Goal: Information Seeking & Learning: Learn about a topic

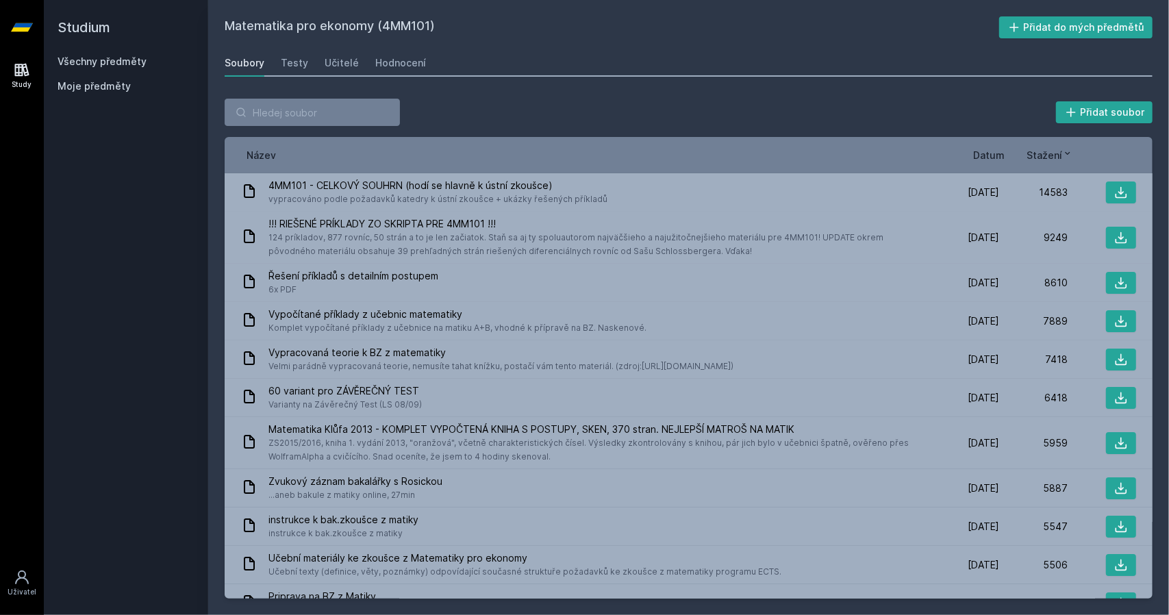
click at [112, 58] on link "Všechny předměty" at bounding box center [102, 61] width 89 height 12
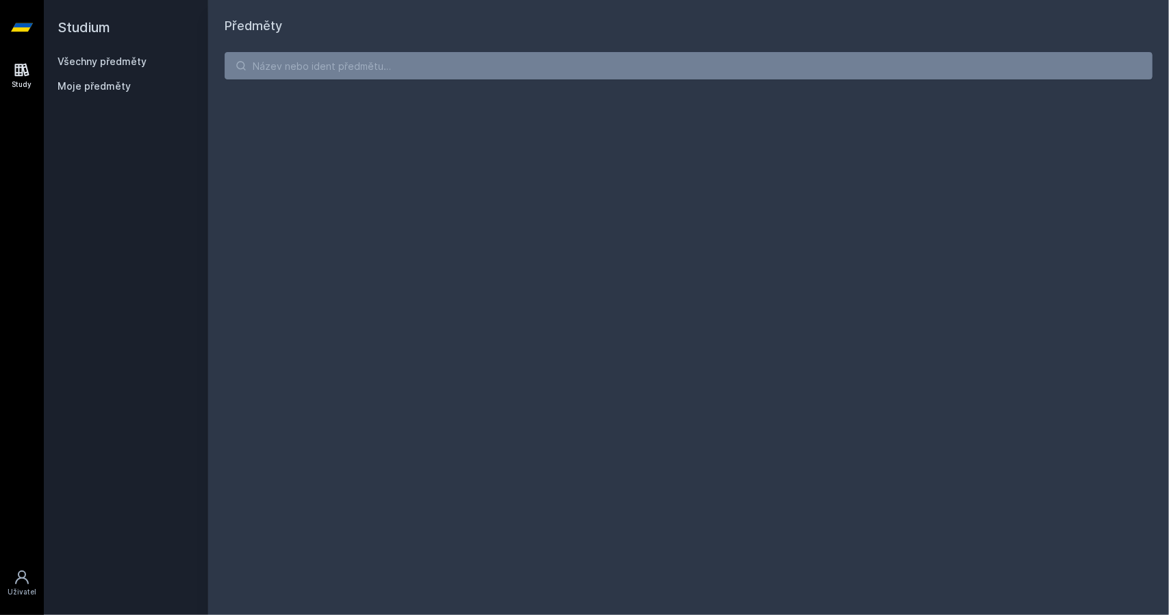
click at [112, 58] on link "Všechny předměty" at bounding box center [102, 61] width 89 height 12
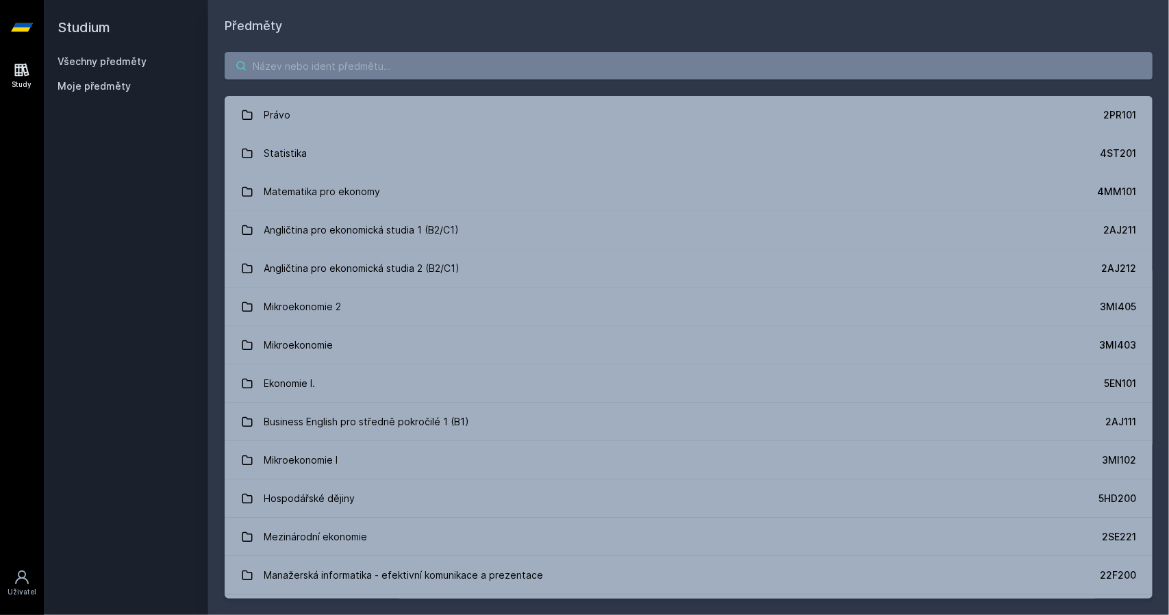
click at [397, 71] on input "search" at bounding box center [689, 65] width 928 height 27
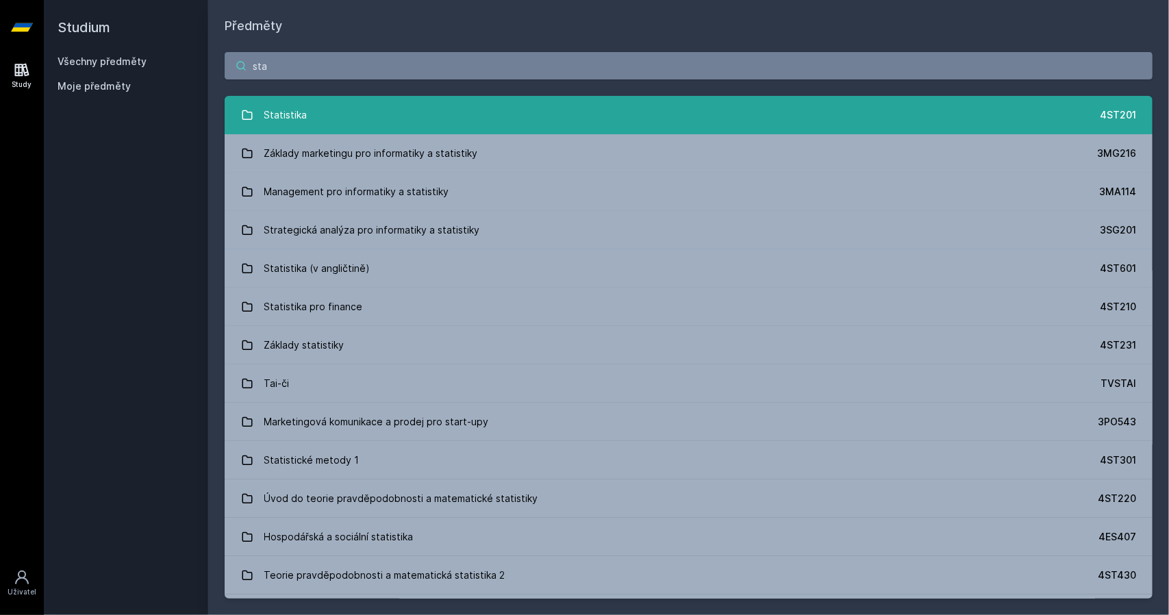
type input "sta"
click at [271, 105] on div "Statistika" at bounding box center [285, 114] width 43 height 27
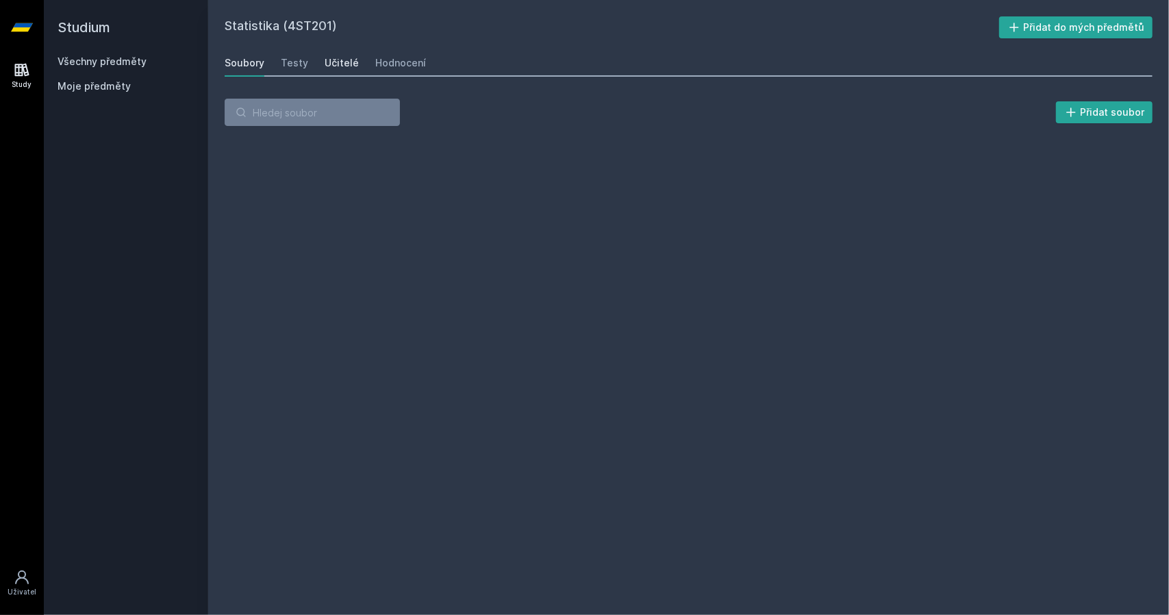
click at [348, 64] on div "Učitelé" at bounding box center [342, 63] width 34 height 14
click at [347, 64] on div "Učitelé" at bounding box center [342, 63] width 34 height 14
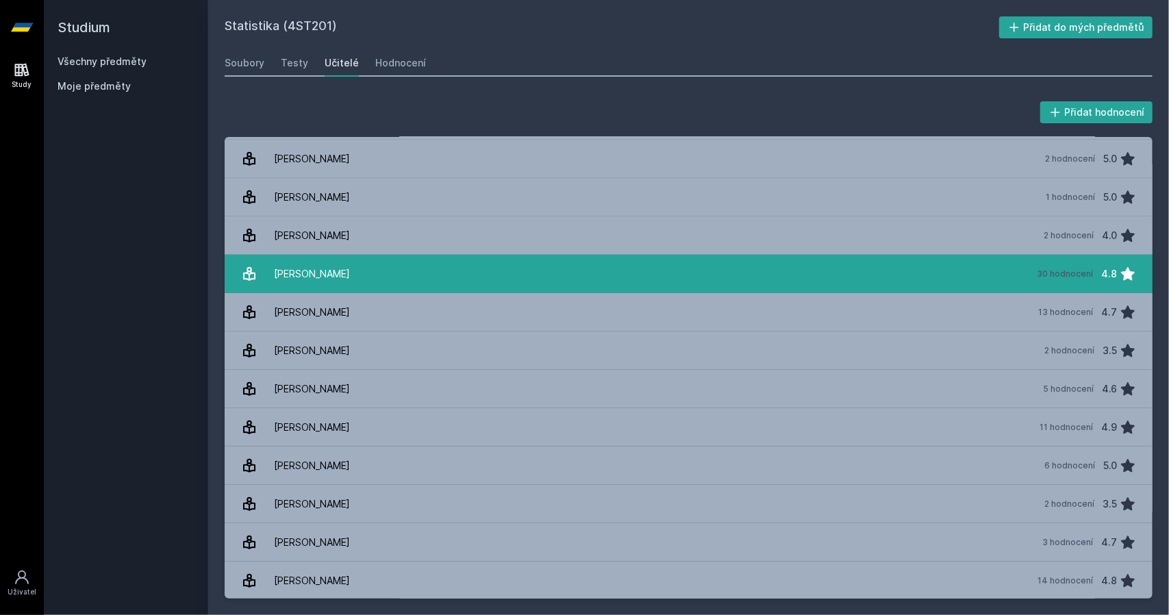
scroll to position [548, 0]
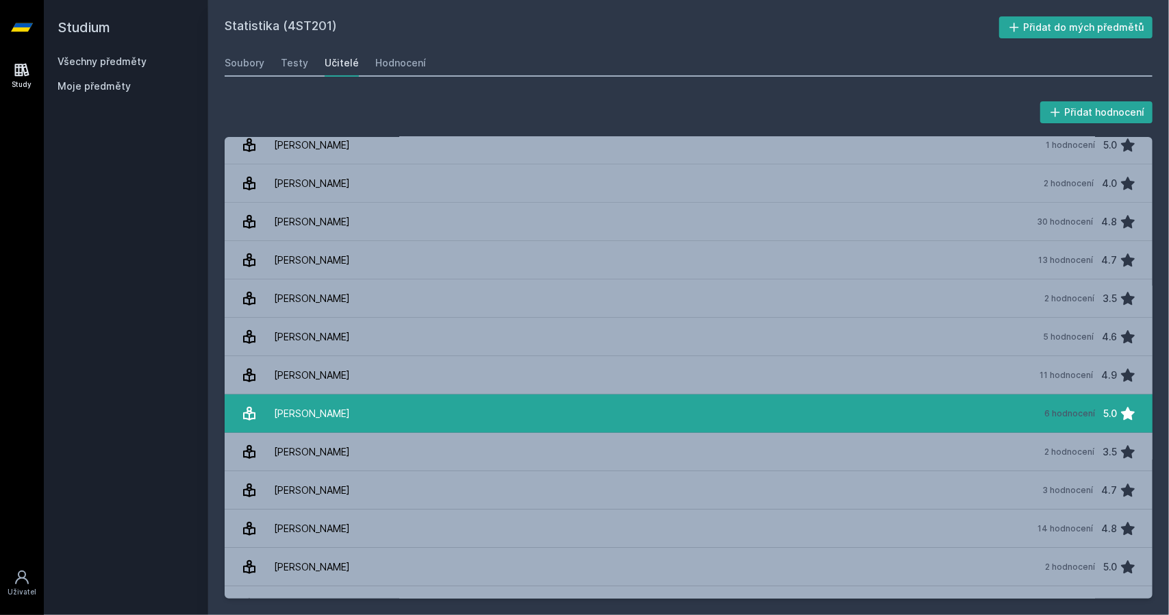
click at [396, 416] on link "[PERSON_NAME] 6 hodnocení 5.0" at bounding box center [689, 413] width 928 height 38
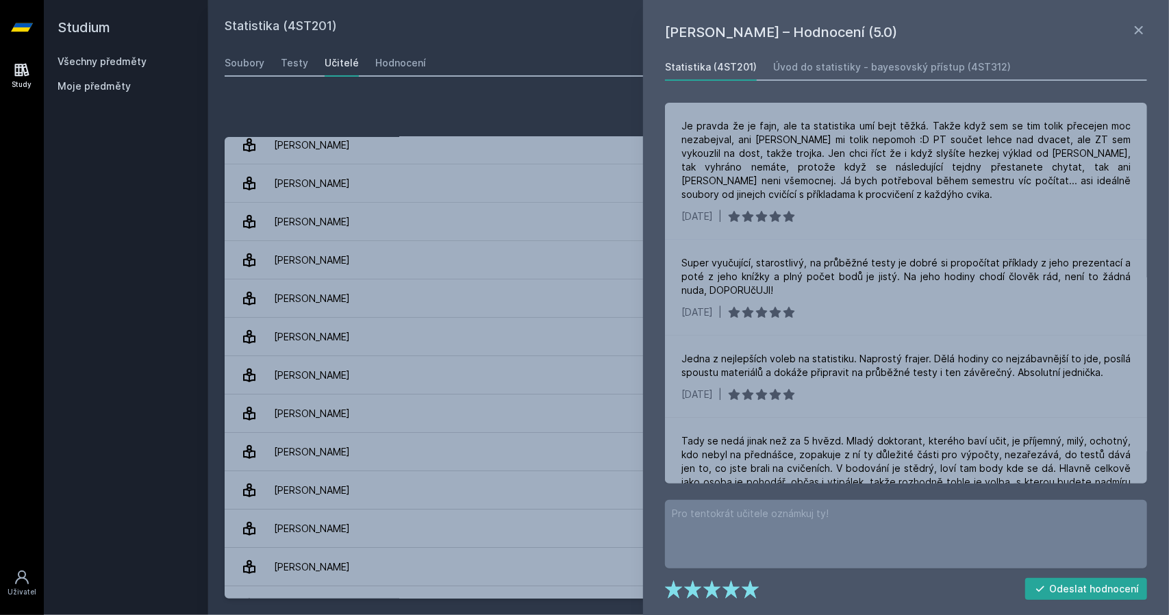
click at [107, 54] on h2 "Studium" at bounding box center [126, 27] width 137 height 55
click at [99, 60] on link "Všechny předměty" at bounding box center [102, 61] width 89 height 12
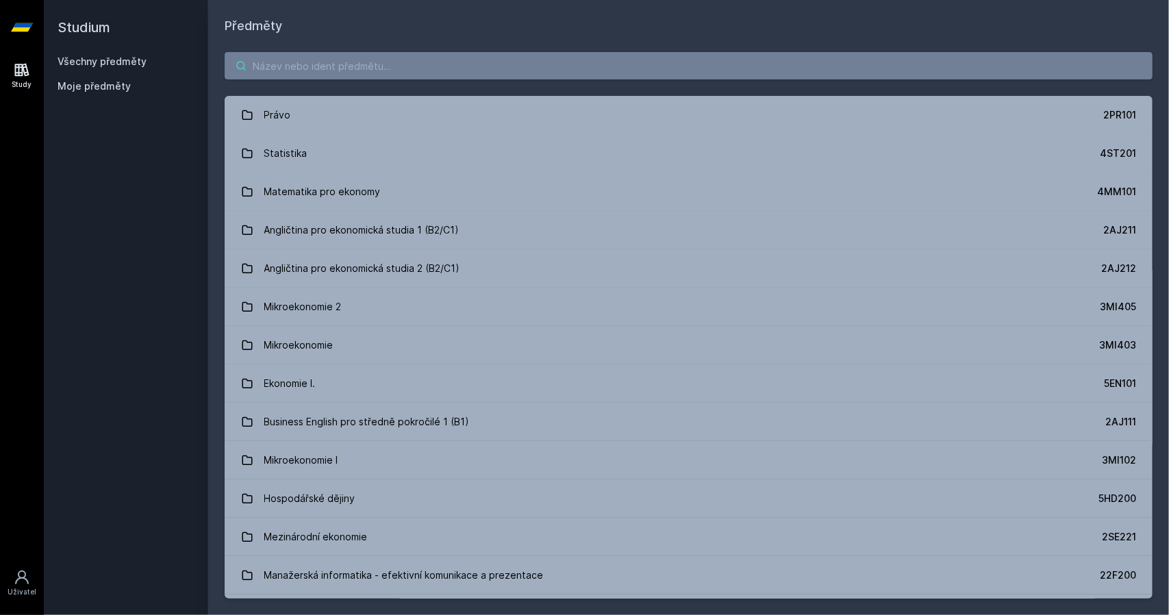
click at [385, 66] on input "search" at bounding box center [689, 65] width 928 height 27
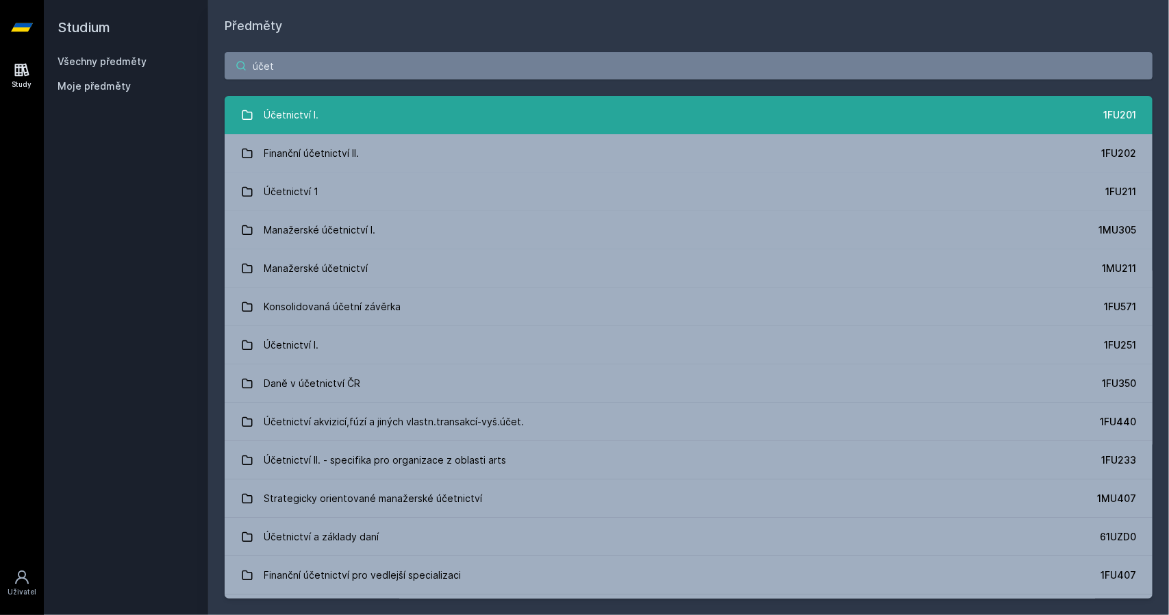
type input "účet"
click at [303, 124] on div "Účetnictví I." at bounding box center [291, 114] width 55 height 27
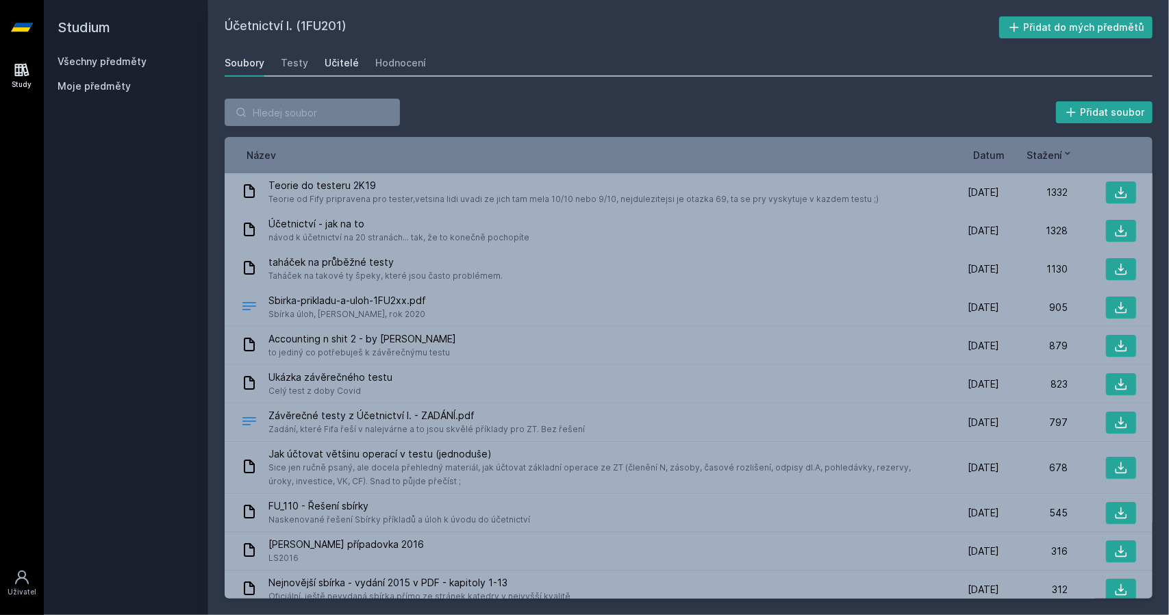
click at [336, 66] on div "Učitelé" at bounding box center [342, 63] width 34 height 14
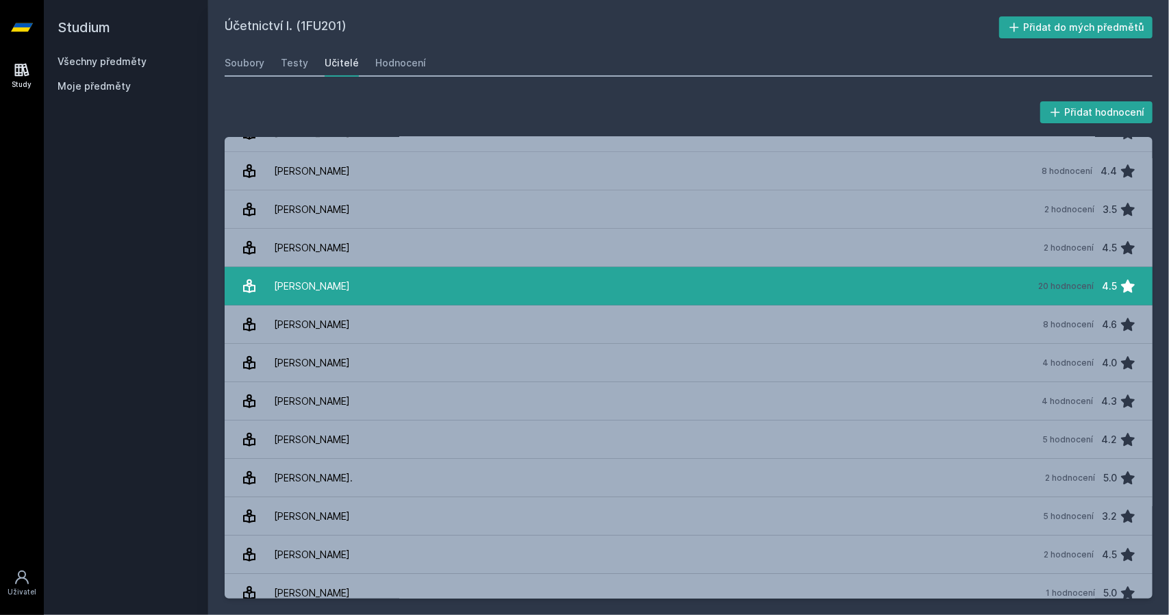
scroll to position [685, 0]
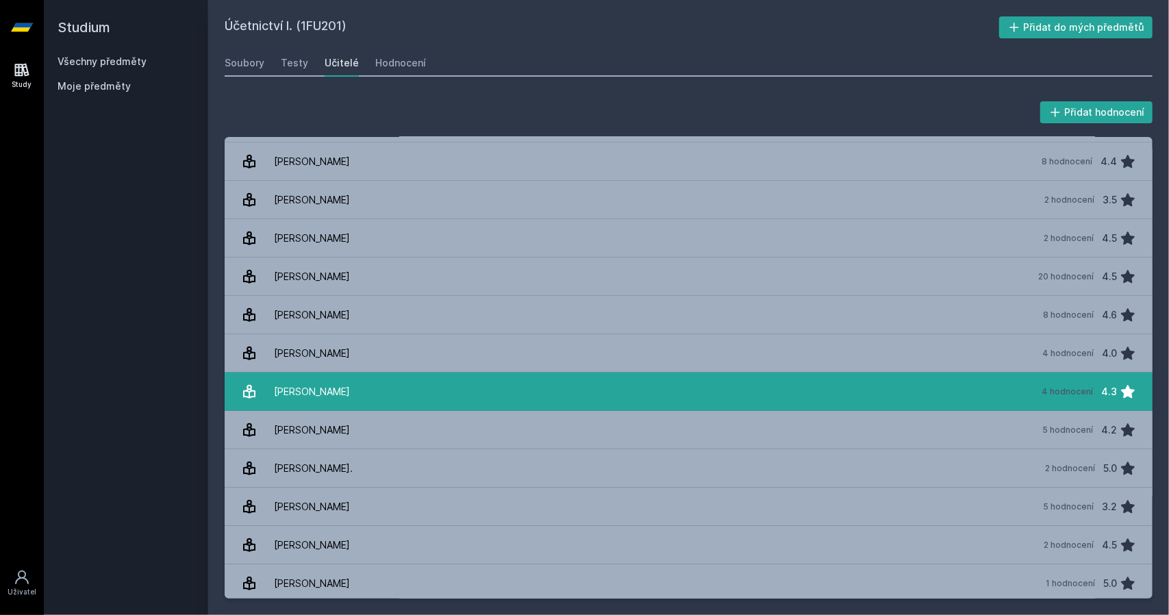
click at [381, 392] on link "[PERSON_NAME] 4 hodnocení 4.3" at bounding box center [689, 392] width 928 height 38
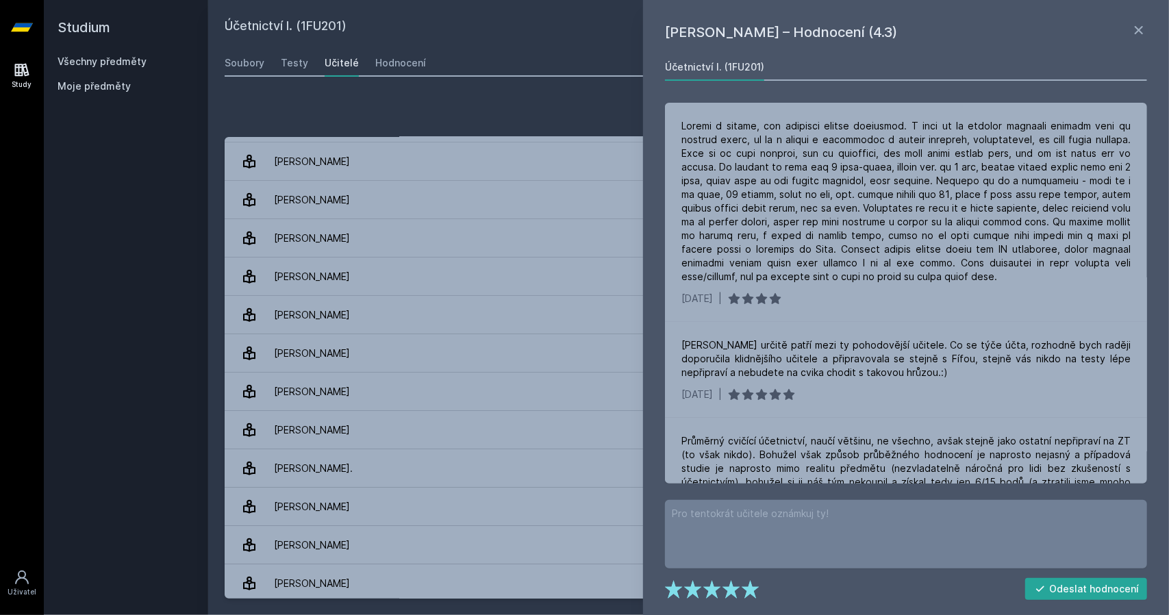
click at [74, 61] on link "Všechny předměty" at bounding box center [102, 61] width 89 height 12
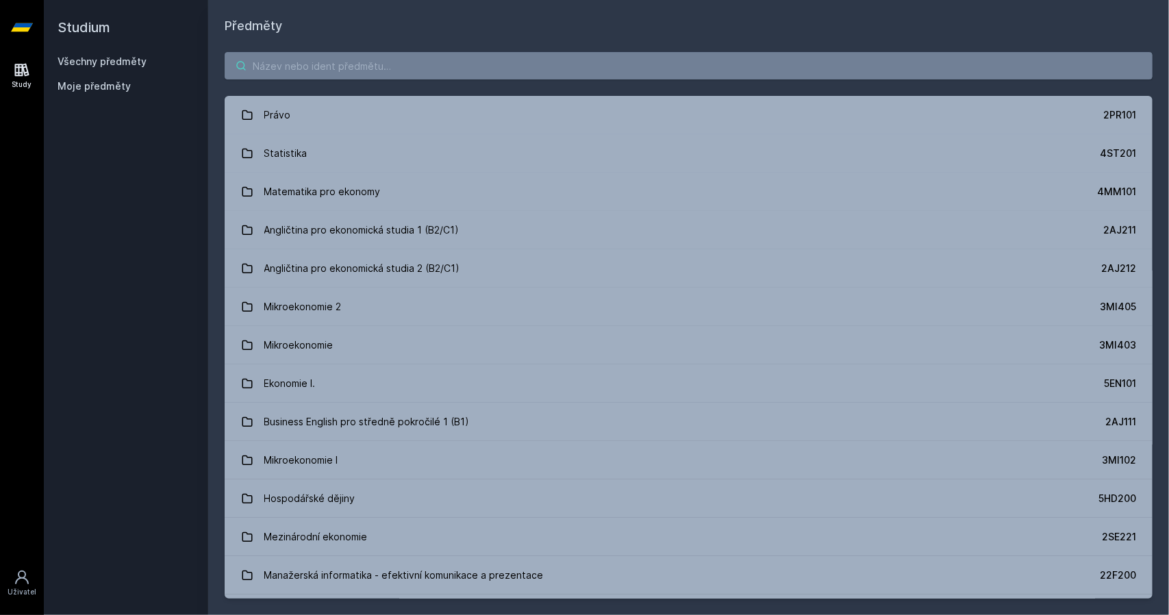
click at [363, 62] on input "search" at bounding box center [689, 65] width 928 height 27
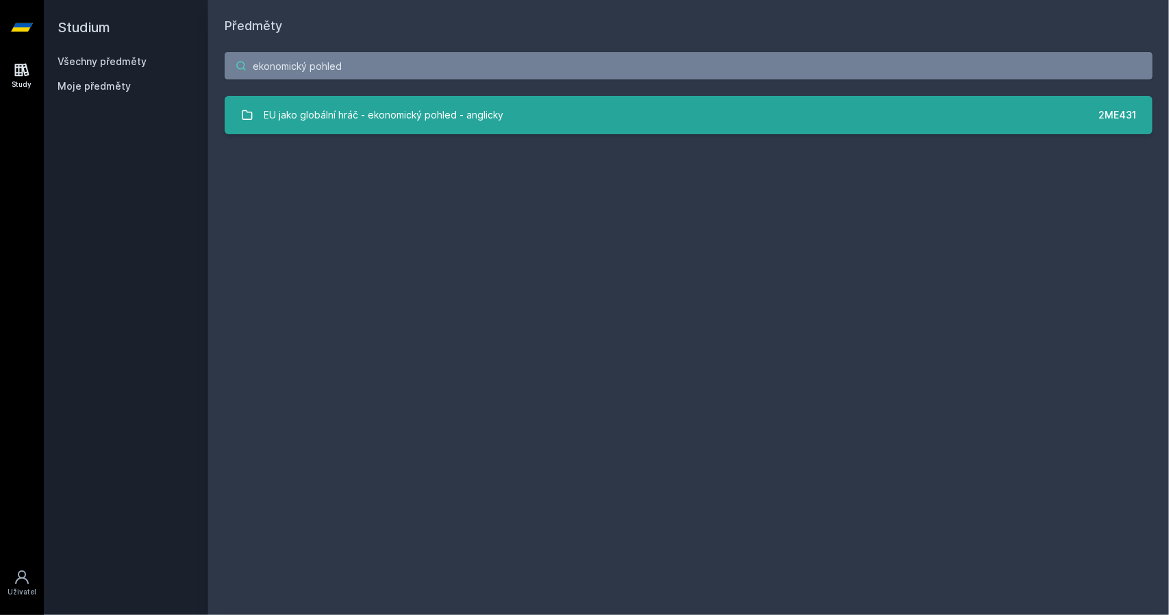
type input "ekonomický pohled"
click at [379, 121] on div "EU jako globální hráč - ekonomický pohled - anglicky" at bounding box center [384, 114] width 240 height 27
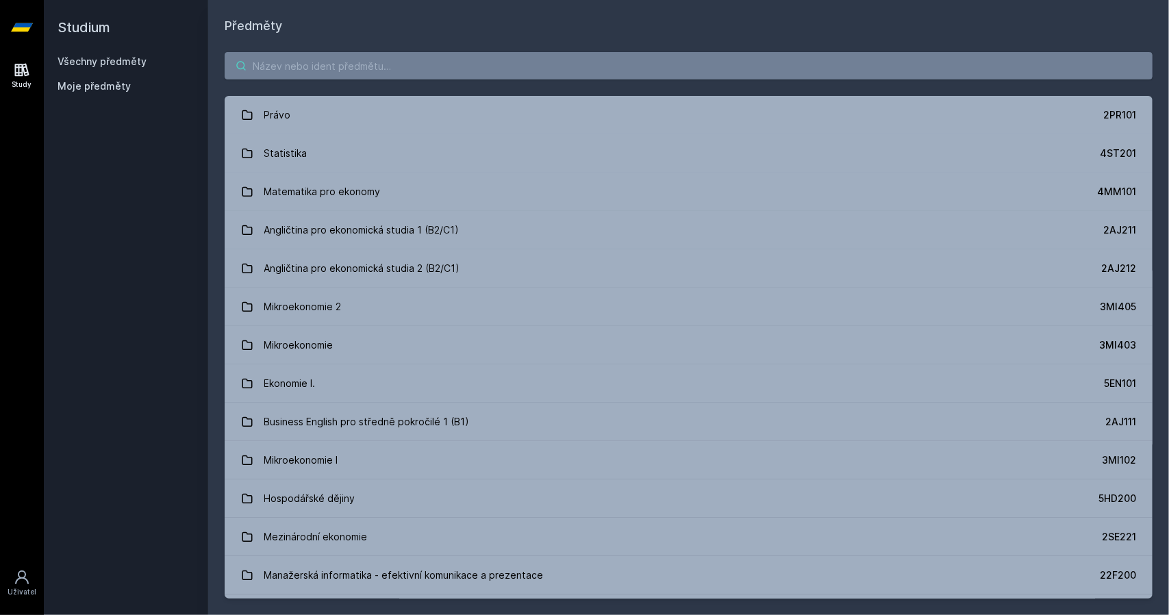
click at [418, 68] on input "search" at bounding box center [689, 65] width 928 height 27
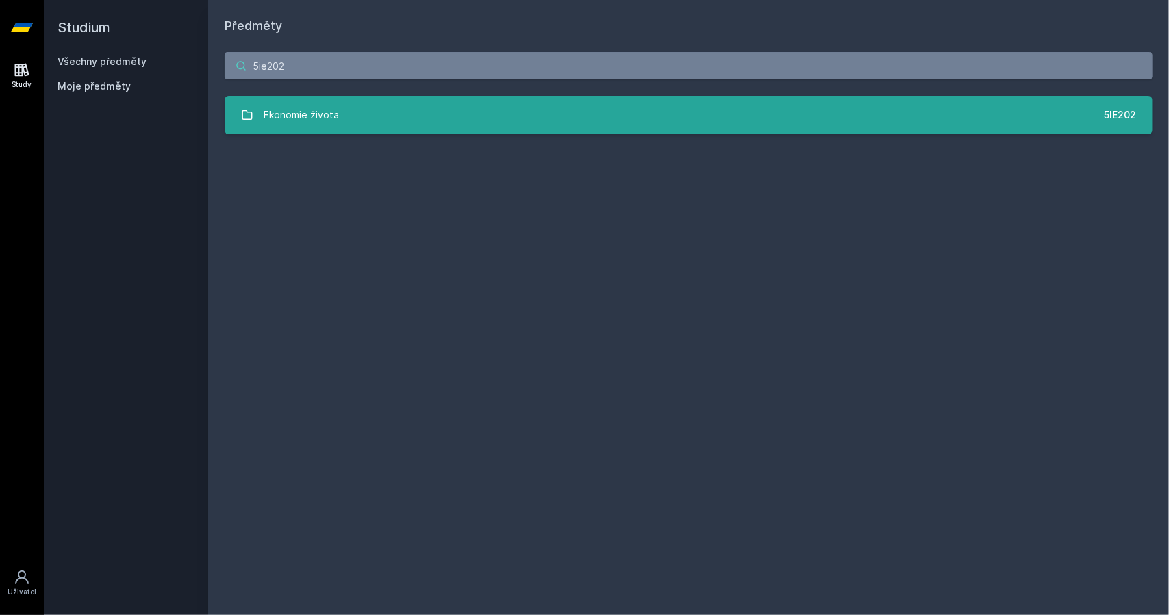
type input "5ie202"
click at [470, 126] on link "Ekonomie života 5IE202" at bounding box center [689, 115] width 928 height 38
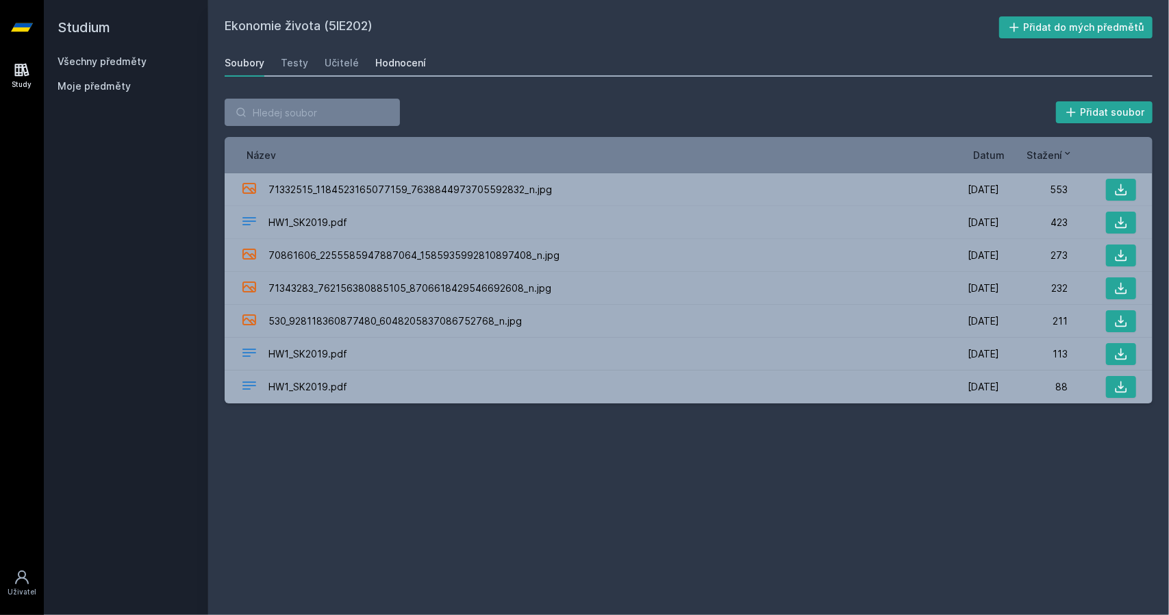
click at [379, 60] on div "Hodnocení" at bounding box center [400, 63] width 51 height 14
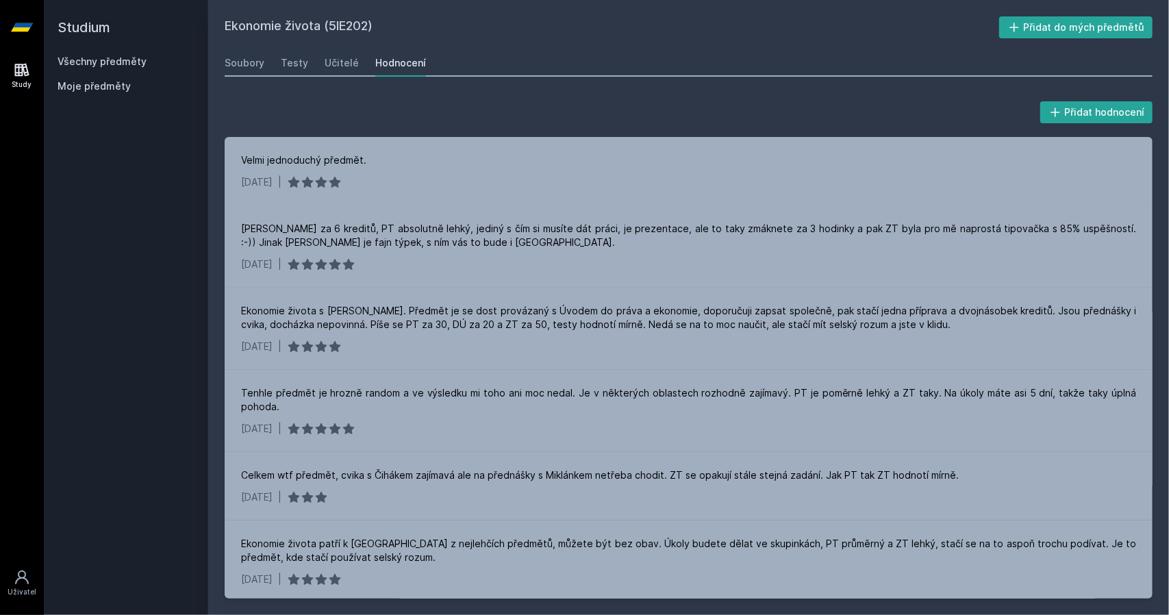
click at [96, 64] on link "Všechny předměty" at bounding box center [102, 61] width 89 height 12
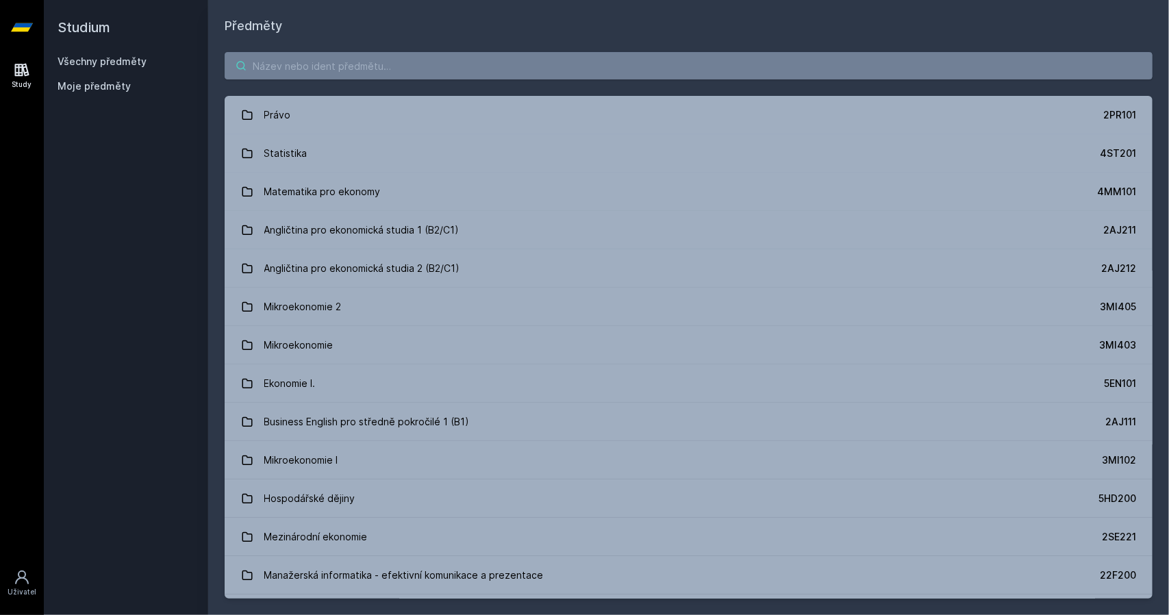
click at [410, 66] on input "search" at bounding box center [689, 65] width 928 height 27
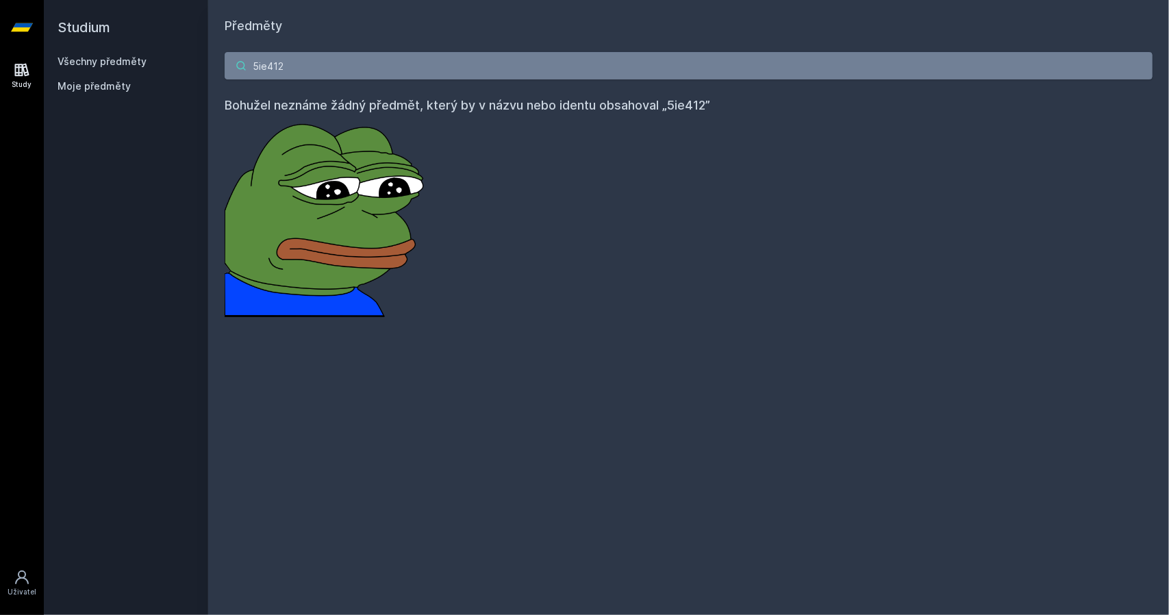
drag, startPoint x: 446, startPoint y: 71, endPoint x: 426, endPoint y: 77, distance: 21.0
click at [442, 73] on input "5ie412" at bounding box center [689, 65] width 928 height 27
click at [418, 80] on div "5ie412 Bohužel neznáme žádný předmět, který by v názvu nebo identu obsahoval „5…" at bounding box center [688, 185] width 961 height 298
click at [421, 72] on input "5ie412" at bounding box center [689, 65] width 928 height 27
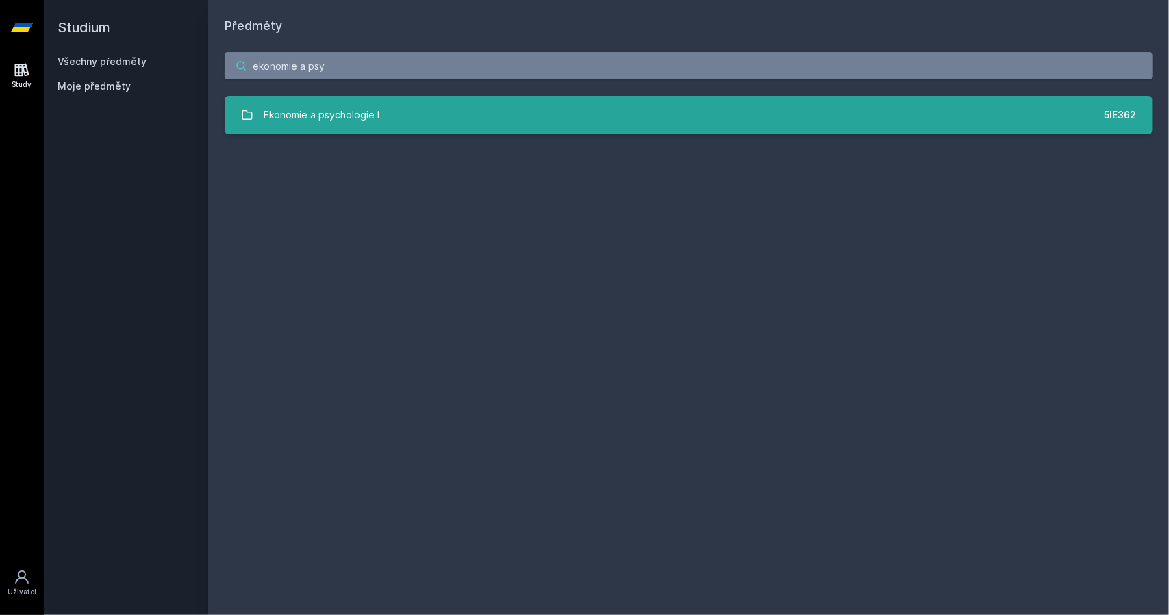
type input "ekonomie a psy"
click at [441, 116] on link "Ekonomie a psychologie I 5IE362" at bounding box center [689, 115] width 928 height 38
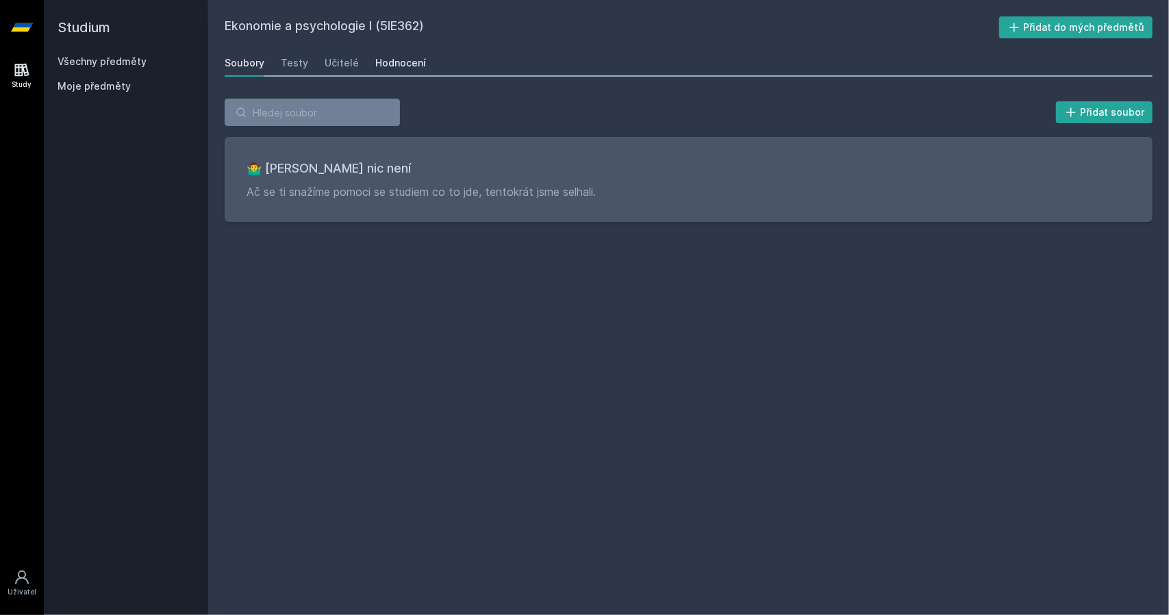
click at [388, 62] on div "Hodnocení" at bounding box center [400, 63] width 51 height 14
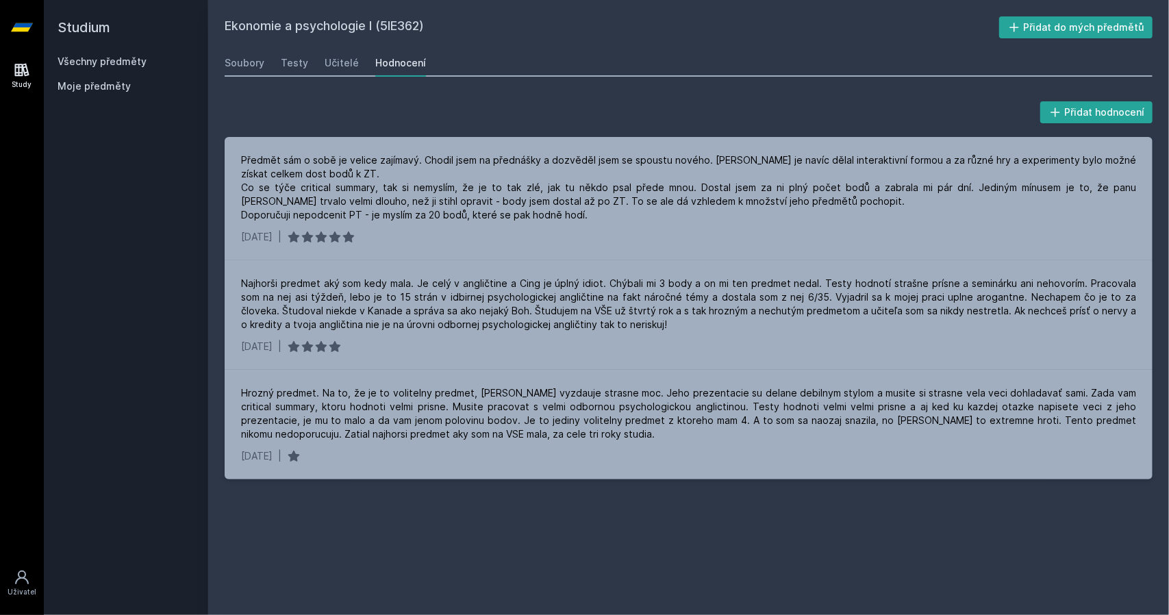
click at [137, 60] on link "Všechny předměty" at bounding box center [102, 61] width 89 height 12
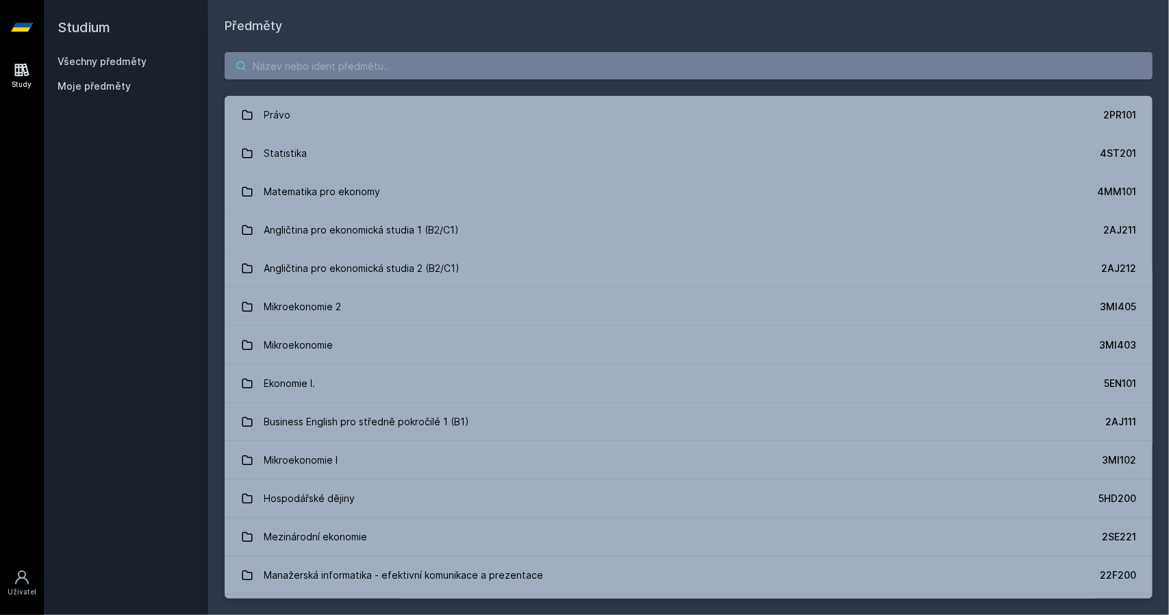
click at [363, 68] on input "search" at bounding box center [689, 65] width 928 height 27
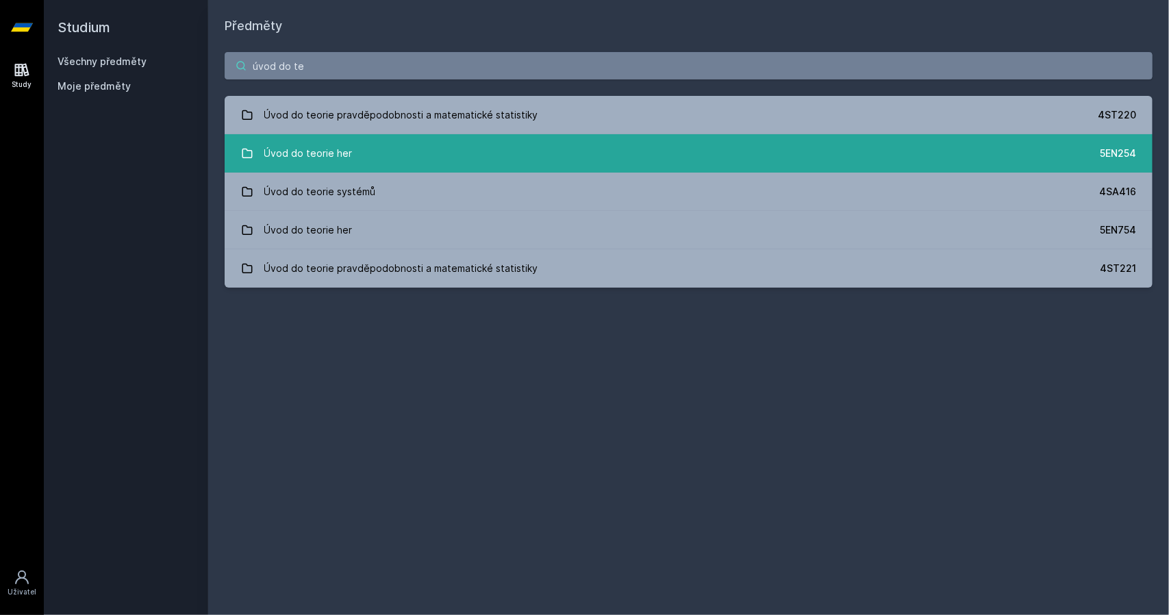
type input "úvod do te"
click at [351, 143] on link "Úvod do teorie her 5EN254" at bounding box center [689, 153] width 928 height 38
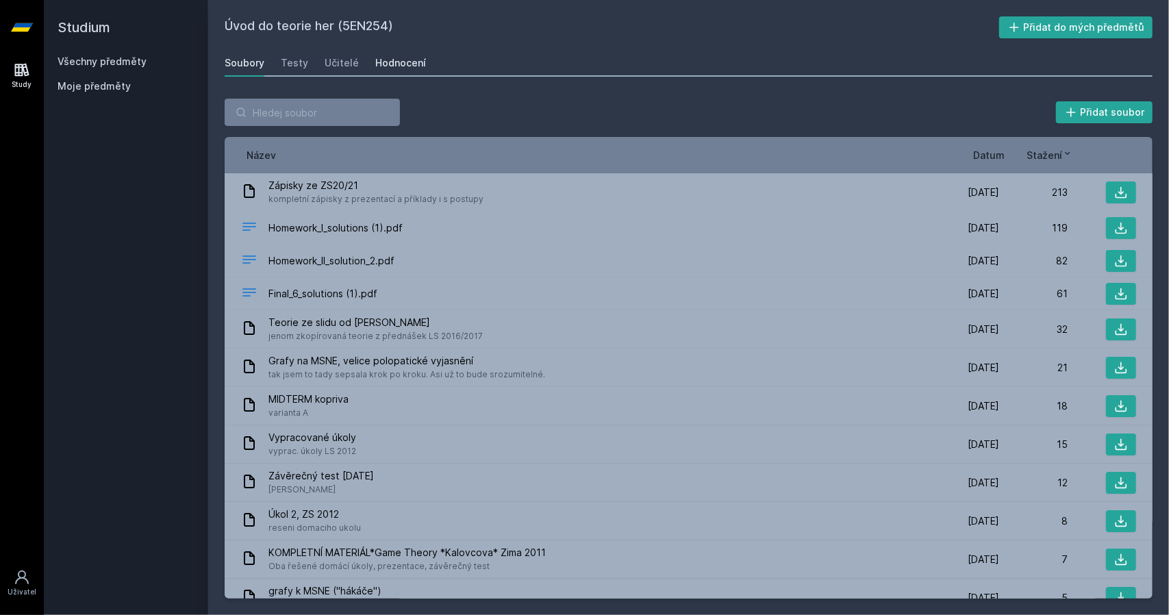
click at [388, 55] on link "Hodnocení" at bounding box center [400, 62] width 51 height 27
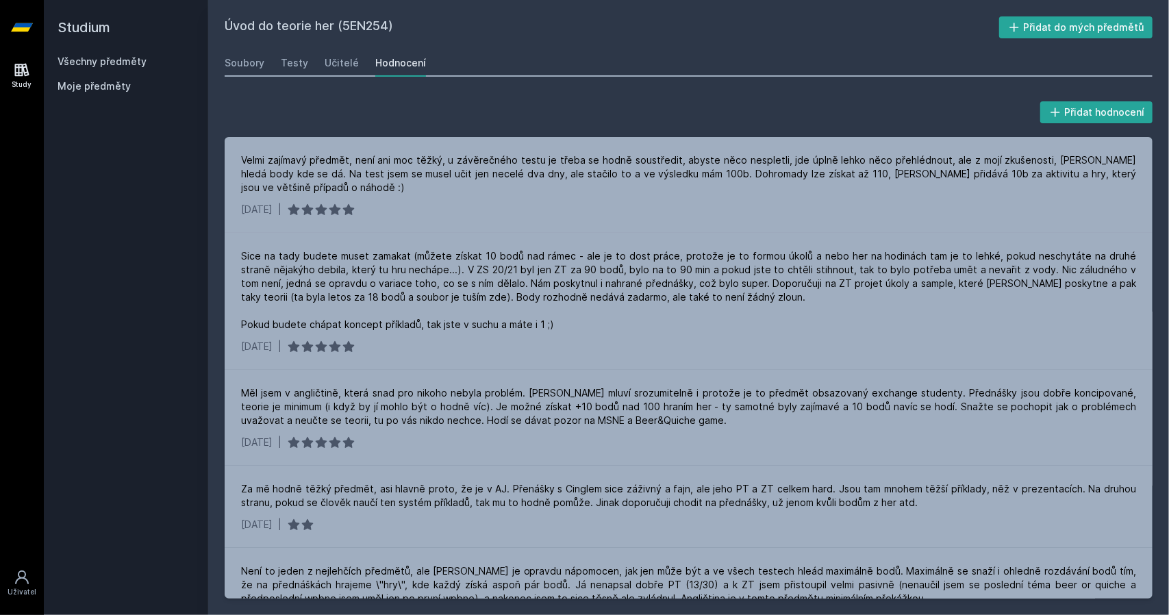
drag, startPoint x: 111, startPoint y: 43, endPoint x: 101, endPoint y: 51, distance: 12.6
click at [108, 46] on h2 "Studium" at bounding box center [126, 27] width 137 height 55
click at [97, 61] on link "Všechny předměty" at bounding box center [102, 61] width 89 height 12
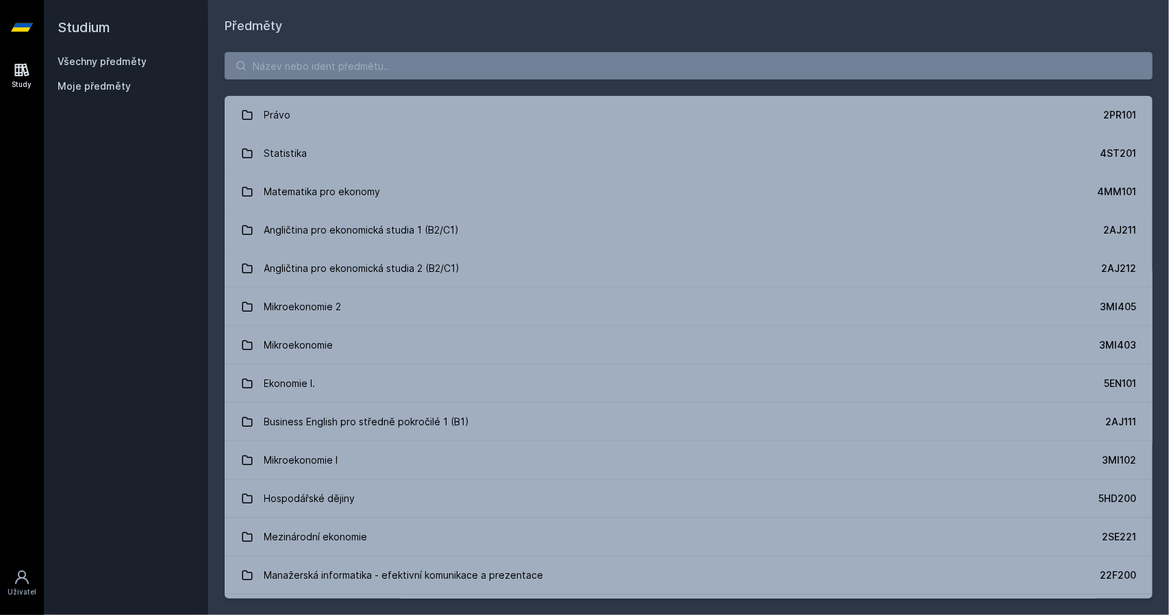
click at [97, 61] on link "Všechny předměty" at bounding box center [102, 61] width 89 height 12
click at [424, 68] on input "search" at bounding box center [689, 65] width 928 height 27
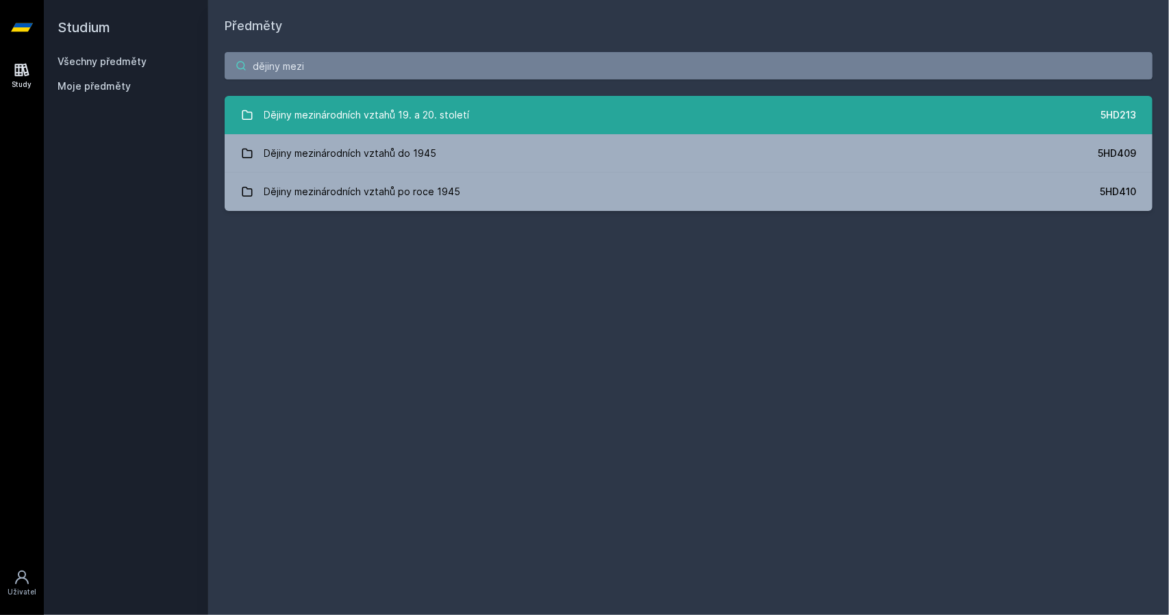
type input "dějiny mezi"
click at [404, 113] on div "Dějiny mezinárodních vztahů 19. a 20. století" at bounding box center [366, 114] width 205 height 27
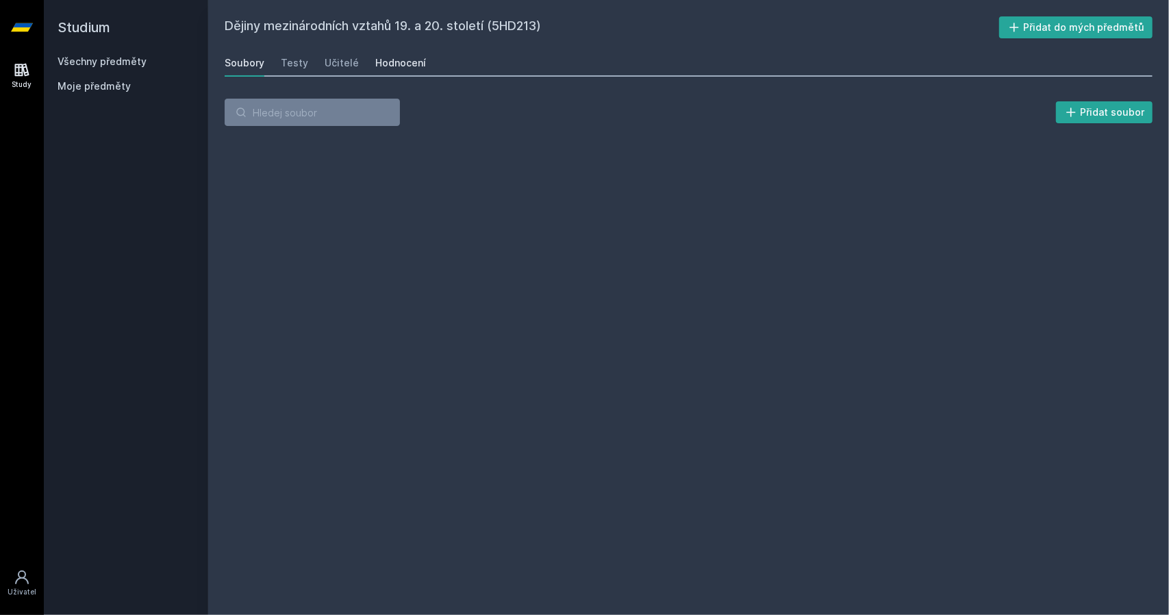
click at [397, 68] on div "Hodnocení" at bounding box center [400, 63] width 51 height 14
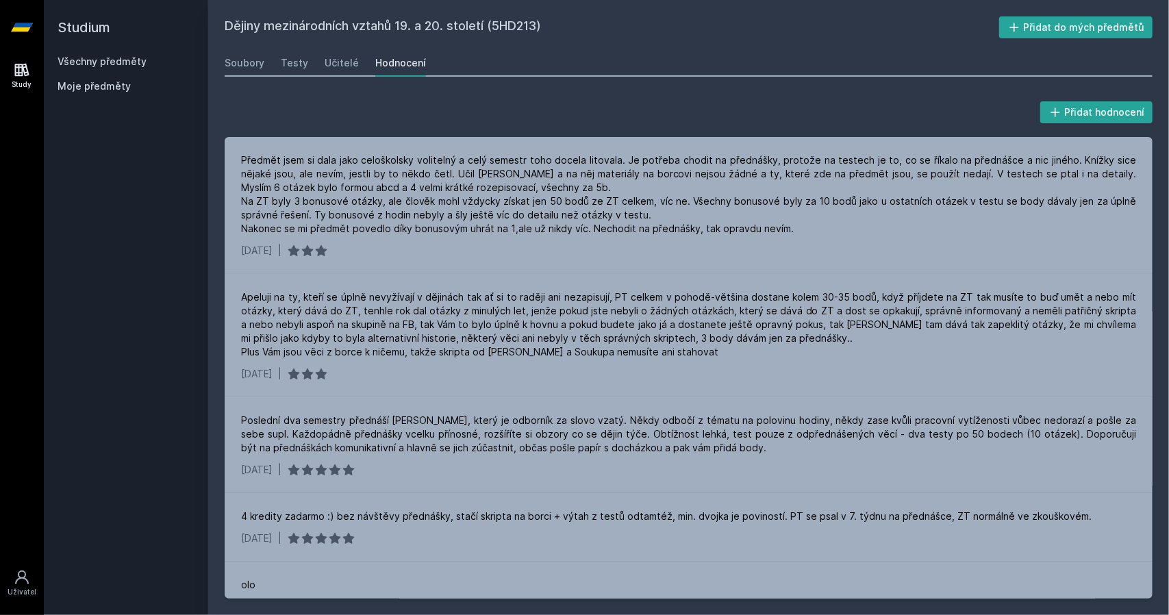
click at [103, 60] on link "Všechny předměty" at bounding box center [102, 61] width 89 height 12
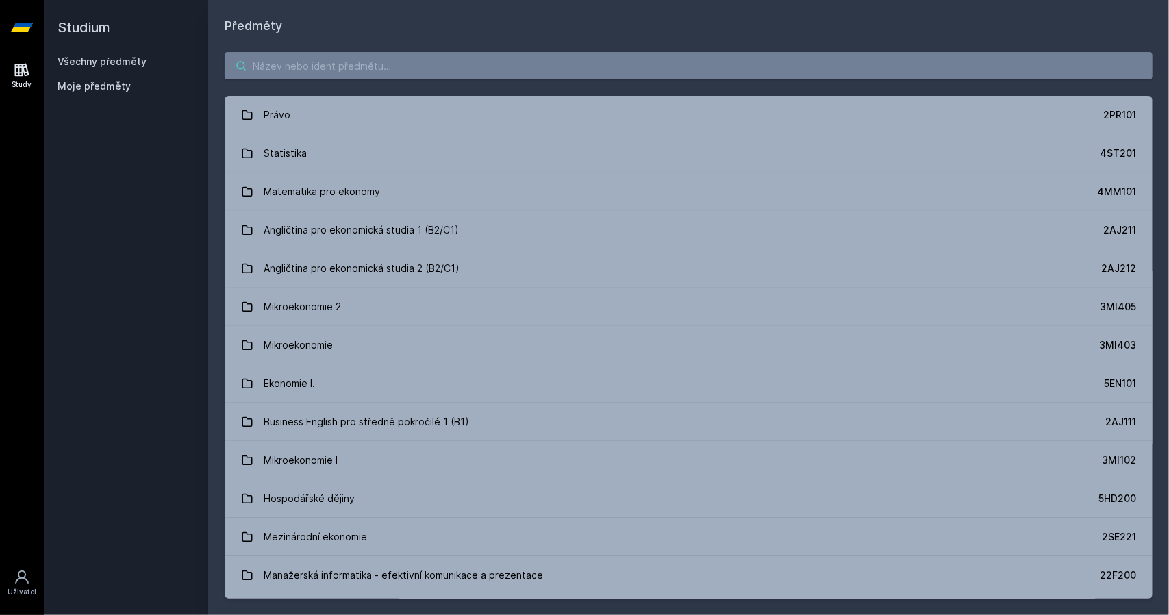
click at [381, 60] on input "search" at bounding box center [689, 65] width 928 height 27
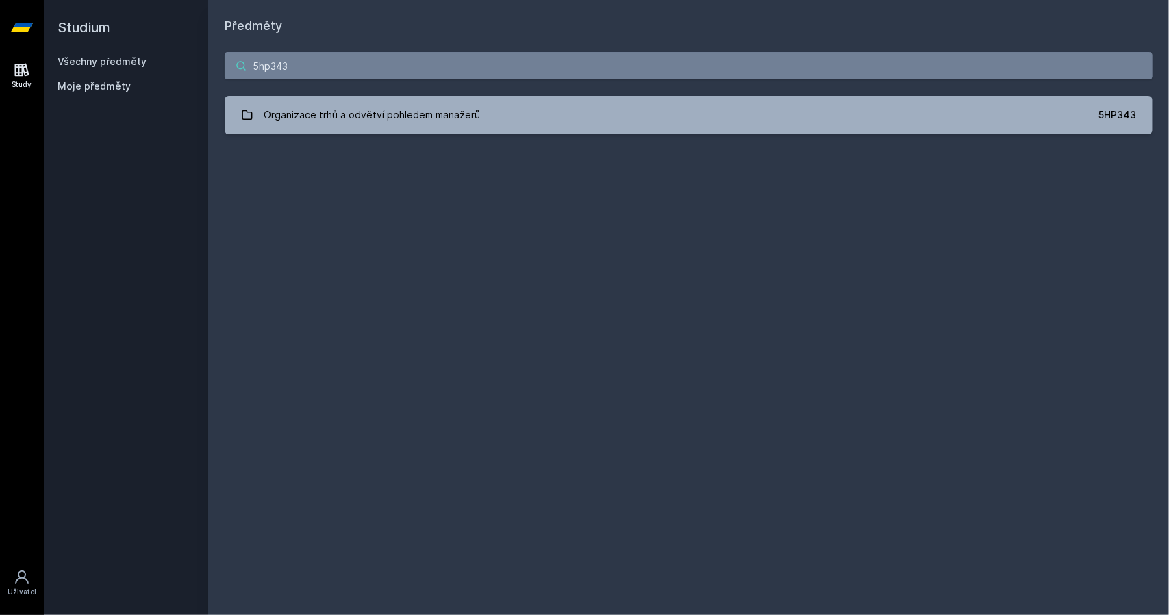
type input "5hp343"
click at [395, 90] on div "5hp343 Organizace trhů a odvětví pohledem manažerů 5HP343 Jejda, něco se pokazi…" at bounding box center [688, 93] width 961 height 115
click at [471, 136] on div "5hp343 Organizace trhů a odvětví pohledem manažerů 5HP343 Jejda, něco se pokazi…" at bounding box center [688, 93] width 961 height 115
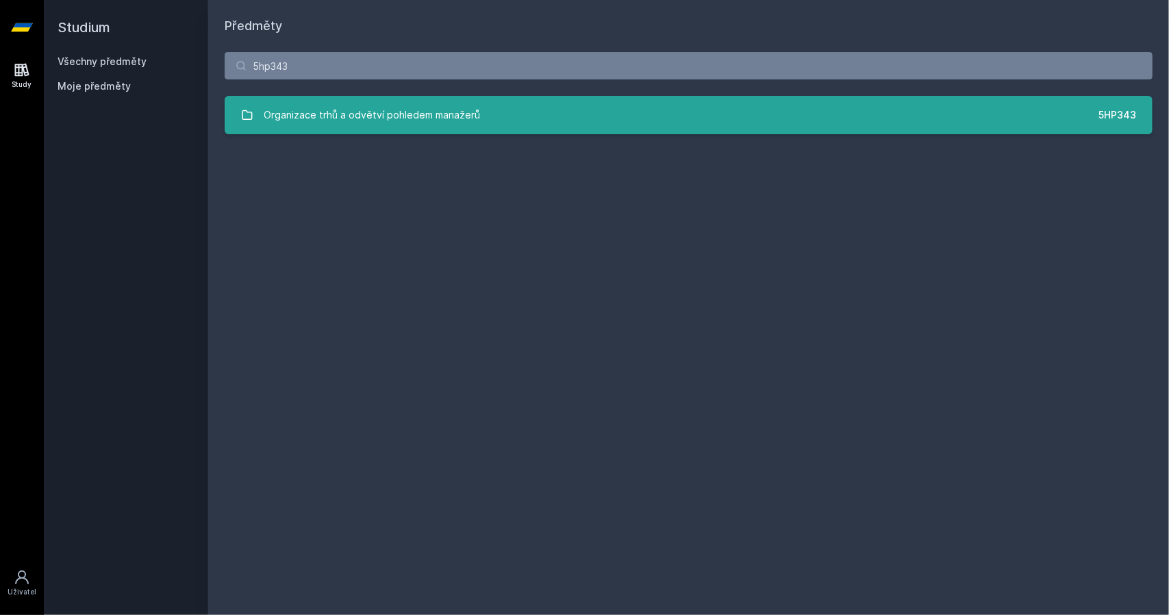
click at [478, 118] on link "Organizace trhů a odvětví pohledem manažerů 5HP343" at bounding box center [689, 115] width 928 height 38
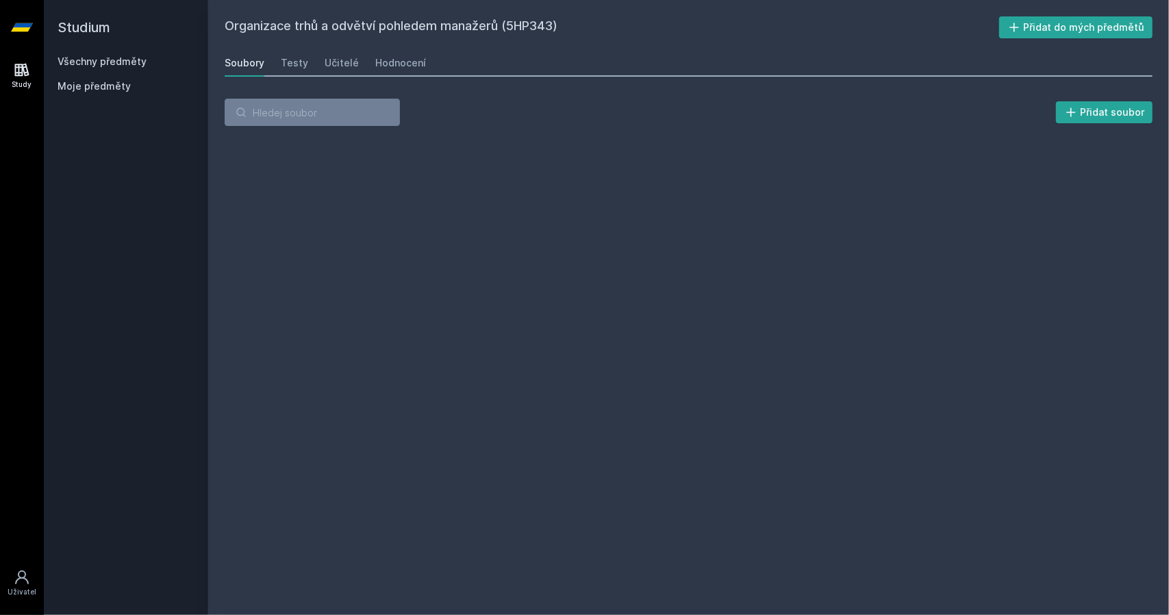
click at [410, 77] on div "Organizace trhů a odvětví pohledem manažerů (5HP343) Přidat do mých předmětů [G…" at bounding box center [689, 307] width 928 height 582
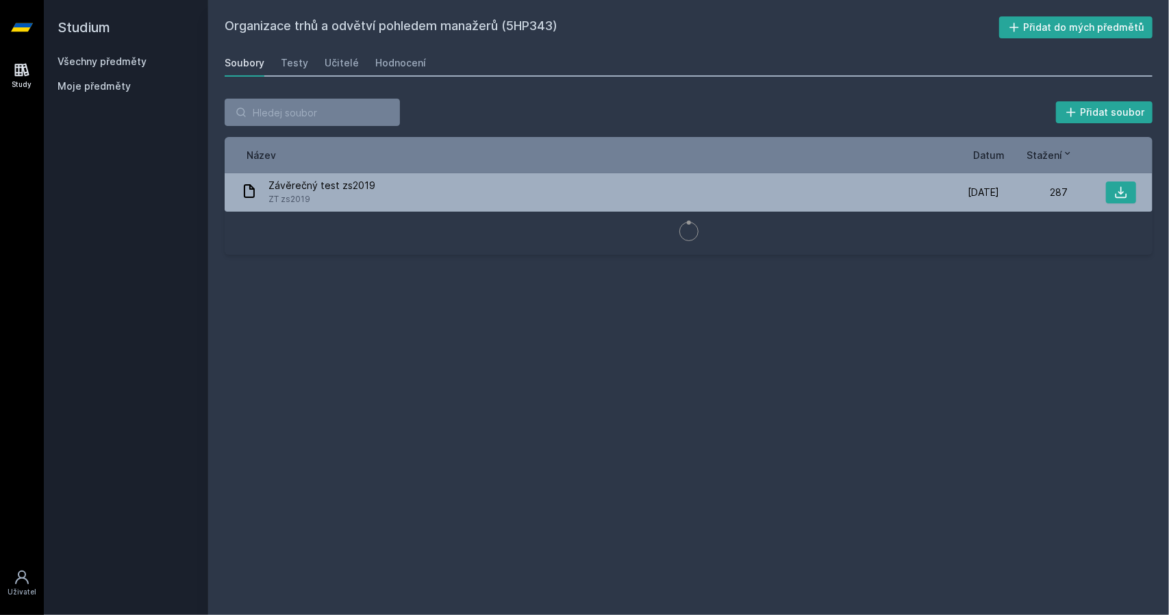
click at [401, 69] on div at bounding box center [401, 69] width 0 height 0
drag, startPoint x: 93, startPoint y: 240, endPoint x: 273, endPoint y: 137, distance: 207.1
click at [93, 240] on div "Studium Všechny předměty Moje předměty" at bounding box center [126, 307] width 164 height 615
click at [381, 58] on div "Hodnocení" at bounding box center [400, 63] width 51 height 14
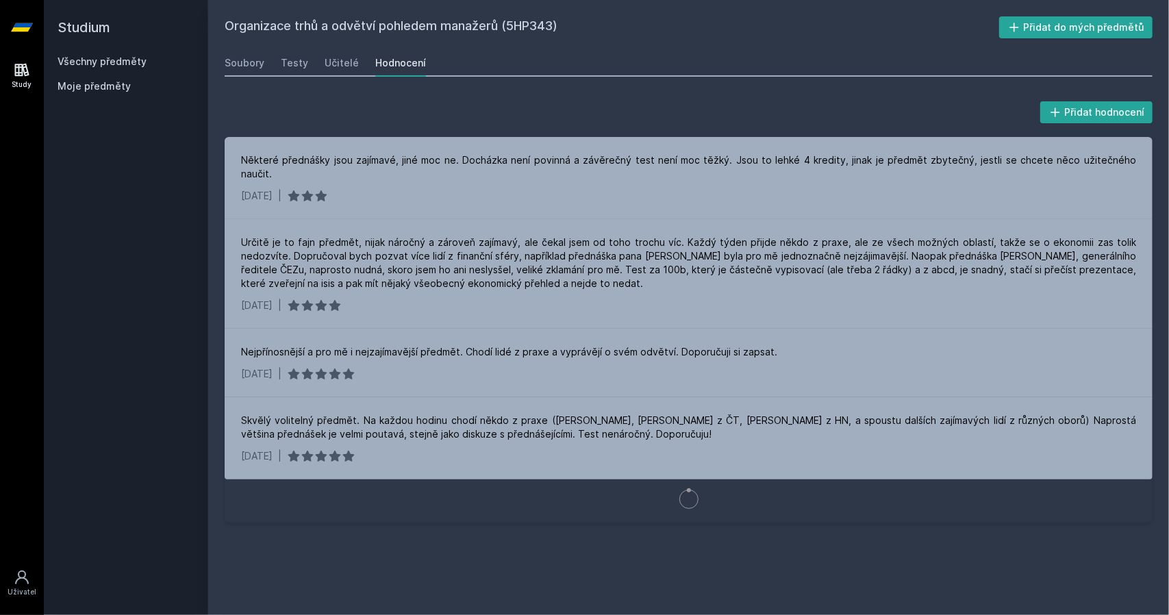
drag, startPoint x: 114, startPoint y: 306, endPoint x: 171, endPoint y: 208, distance: 113.8
click at [115, 305] on div "Studium Všechny předměty Moje předměty" at bounding box center [126, 307] width 164 height 615
click at [394, 62] on div "Hodnocení" at bounding box center [400, 63] width 51 height 14
drag, startPoint x: 144, startPoint y: 61, endPoint x: 136, endPoint y: 62, distance: 7.7
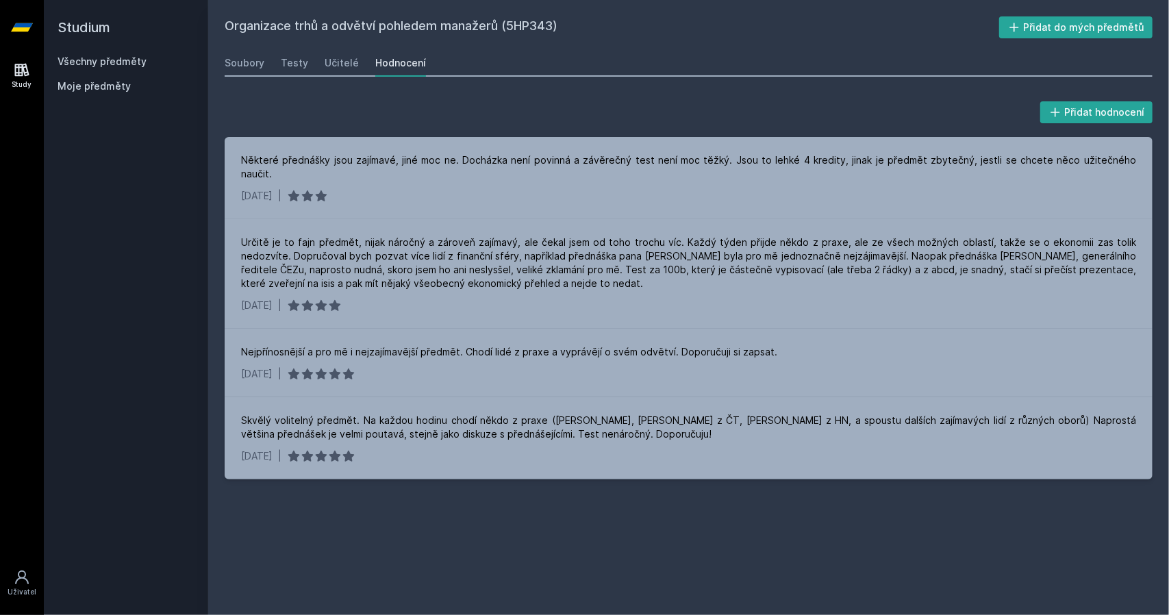
click at [139, 62] on div "Všechny předměty" at bounding box center [126, 62] width 137 height 14
click at [133, 62] on link "Všechny předměty" at bounding box center [102, 61] width 89 height 12
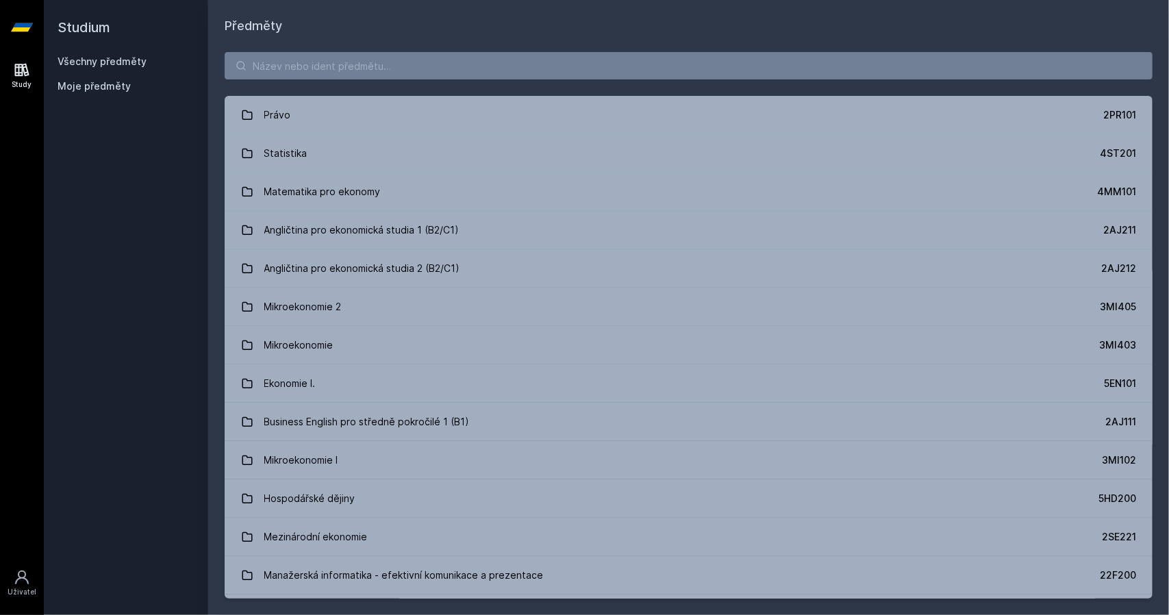
click at [133, 62] on link "Všechny předměty" at bounding box center [102, 61] width 89 height 12
click at [344, 60] on input "search" at bounding box center [689, 65] width 928 height 27
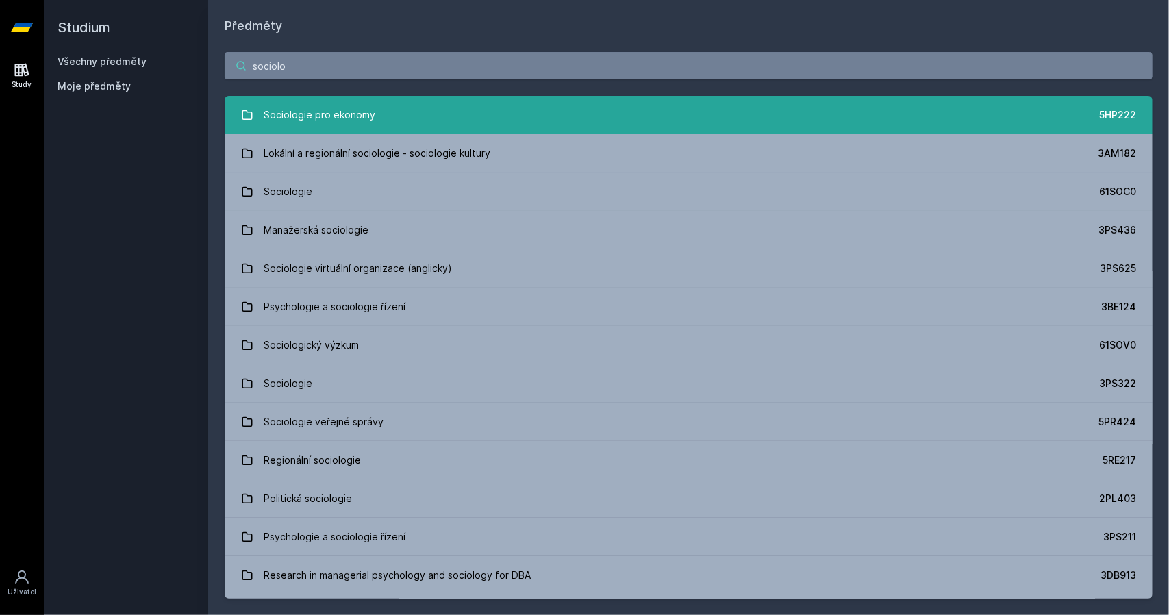
type input "sociolo"
click at [418, 108] on link "Sociologie pro ekonomy 5HP222" at bounding box center [689, 115] width 928 height 38
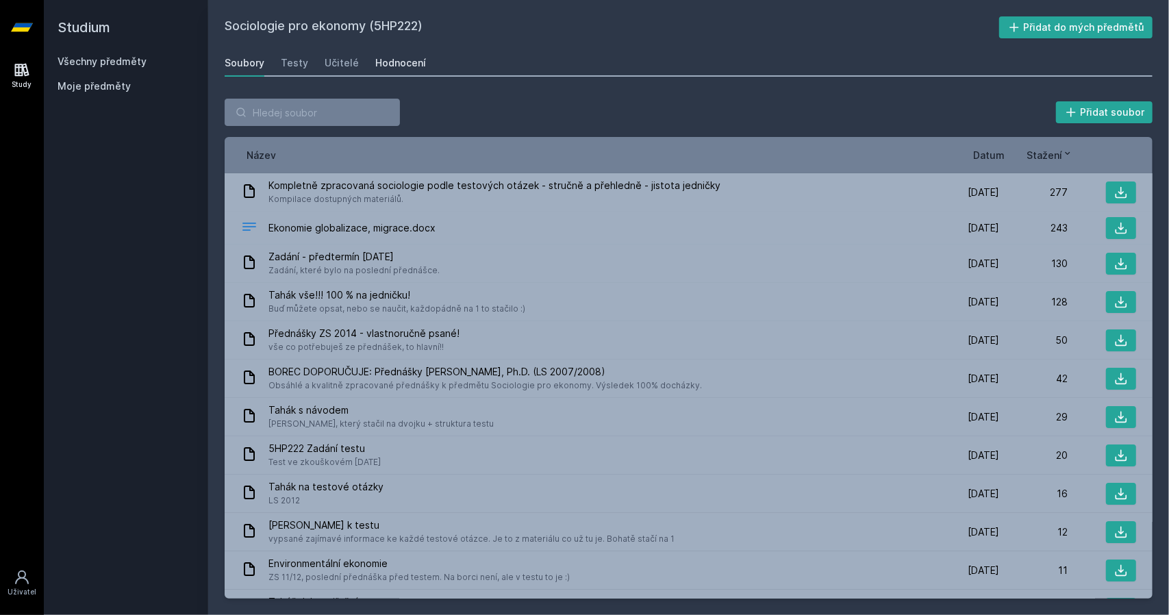
click at [397, 55] on link "Hodnocení" at bounding box center [400, 62] width 51 height 27
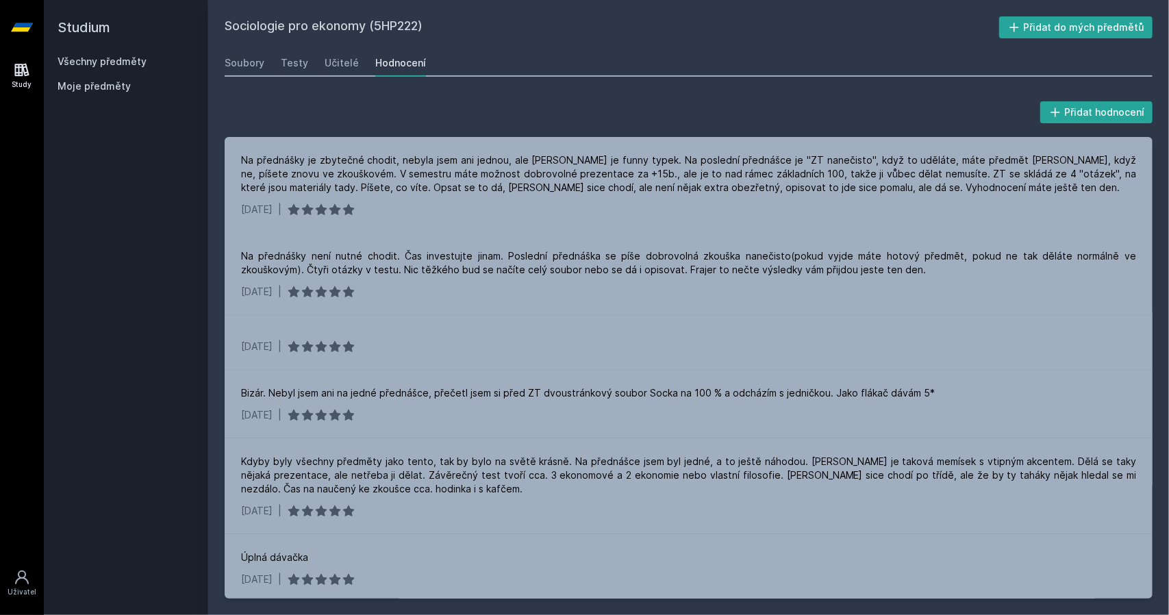
click at [84, 35] on h2 "Studium" at bounding box center [126, 27] width 137 height 55
click at [86, 61] on link "Všechny předměty" at bounding box center [102, 61] width 89 height 12
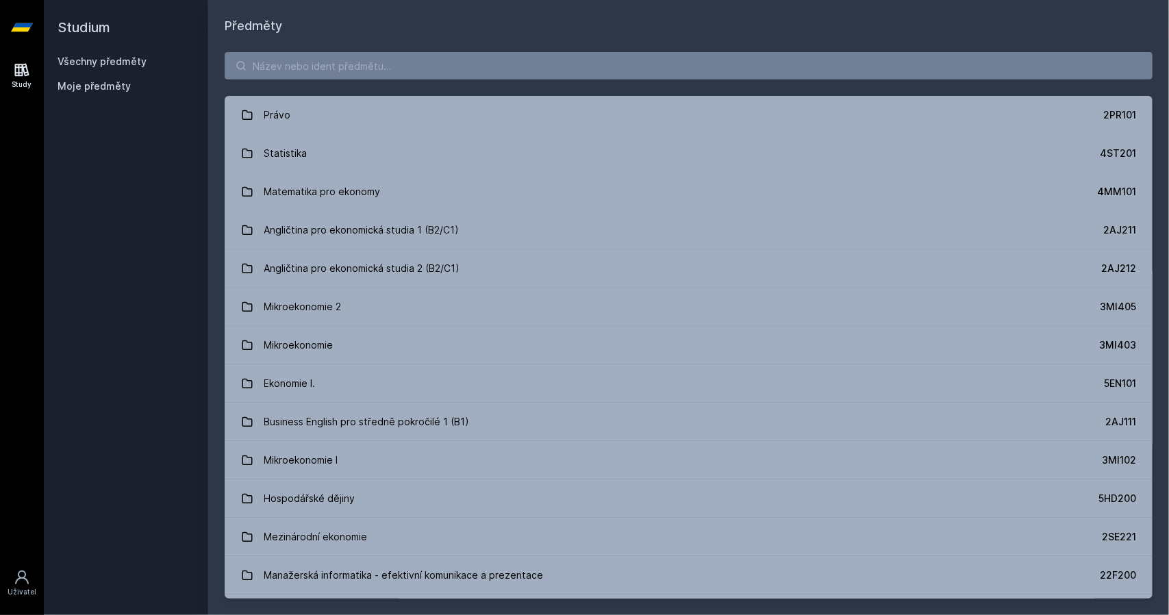
click at [86, 61] on link "Všechny předměty" at bounding box center [102, 61] width 89 height 12
click at [410, 73] on input "search" at bounding box center [689, 65] width 928 height 27
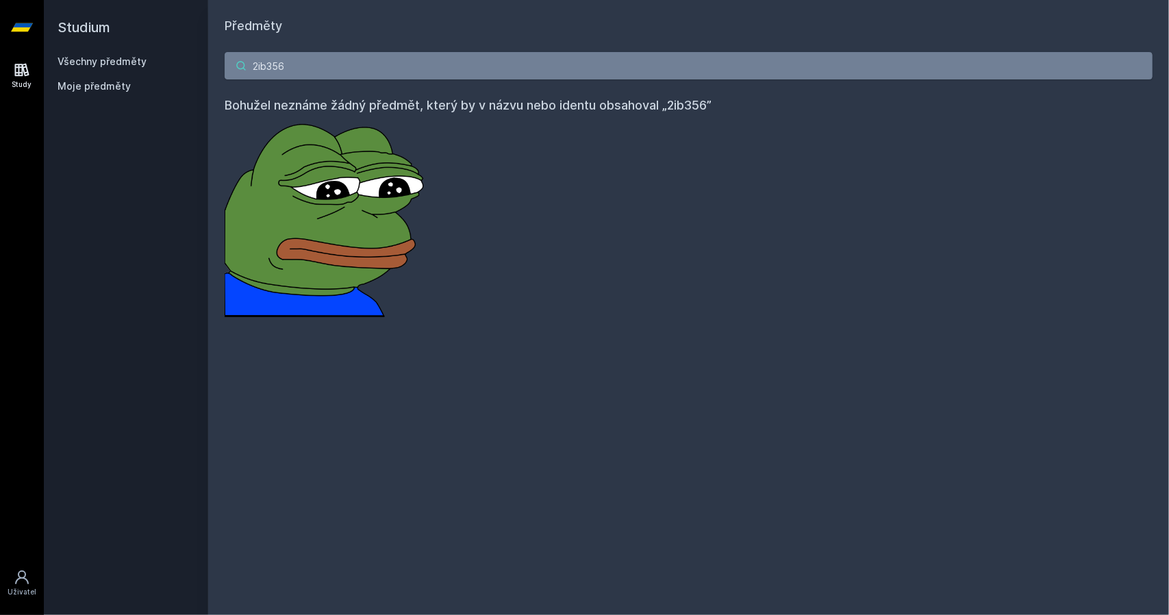
click at [410, 73] on input "2ib356" at bounding box center [689, 65] width 928 height 27
type input "a"
